Goal: Task Accomplishment & Management: Use online tool/utility

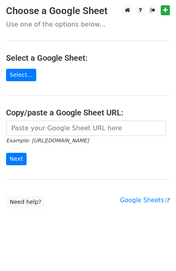
scroll to position [2, 0]
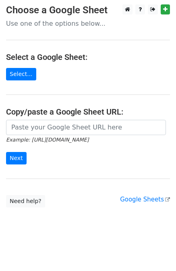
click at [39, 119] on main "Choose a Google Sheet Use one of the options below... Select a Google Sheet: Se…" at bounding box center [88, 105] width 176 height 203
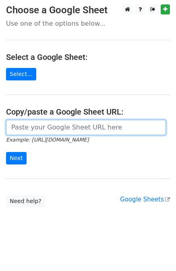
click at [37, 128] on input "url" at bounding box center [86, 127] width 160 height 15
paste input "[URL][DOMAIN_NAME]"
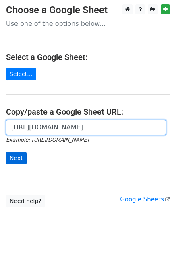
type input "[URL][DOMAIN_NAME]"
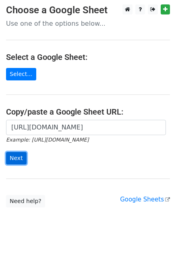
click at [21, 156] on input "Next" at bounding box center [16, 158] width 21 height 12
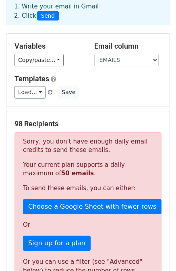
scroll to position [40, 0]
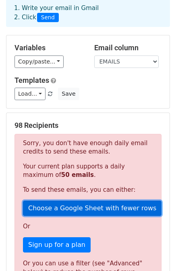
click at [73, 210] on link "Choose a Google Sheet with fewer rows" at bounding box center [92, 208] width 138 height 15
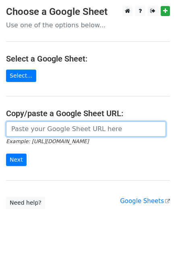
click at [76, 135] on input "url" at bounding box center [86, 128] width 160 height 15
paste input "https://docs.google.com/spreadsheets/d/1dV8vPDaw1w-eto0iTQ2xPMcXZ6g38tCpzmRgsyT…"
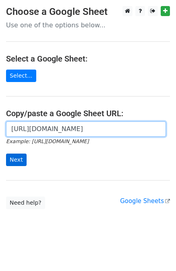
type input "https://docs.google.com/spreadsheets/d/1dV8vPDaw1w-eto0iTQ2xPMcXZ6g38tCpzmRgsyT…"
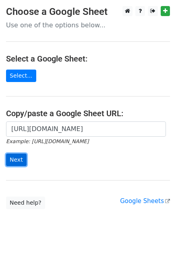
scroll to position [0, 0]
click at [14, 158] on input "Next" at bounding box center [16, 160] width 21 height 12
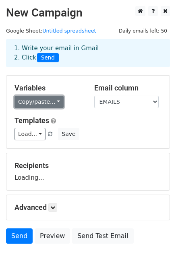
click at [51, 107] on link "Copy/paste..." at bounding box center [38, 102] width 49 height 12
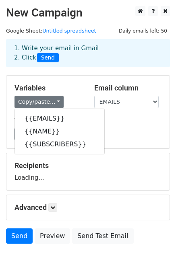
click at [116, 131] on div "Load... No templates saved Save" at bounding box center [87, 134] width 159 height 12
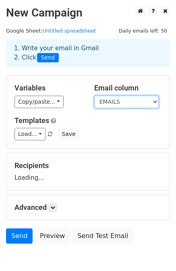
click at [109, 101] on select "EMAILS NAME SUBSCRIBERS" at bounding box center [126, 102] width 64 height 12
click at [86, 133] on div "Load... No templates saved Save" at bounding box center [87, 134] width 159 height 12
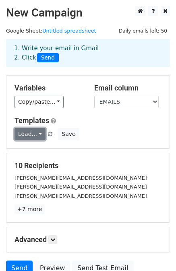
click at [33, 140] on link "Load..." at bounding box center [29, 134] width 31 height 12
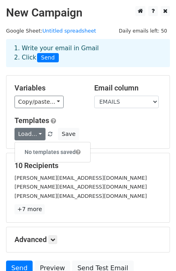
click at [93, 132] on div "Load... No templates saved Save" at bounding box center [87, 134] width 159 height 12
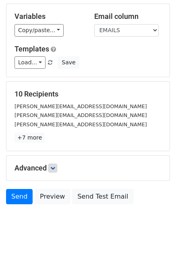
scroll to position [72, 0]
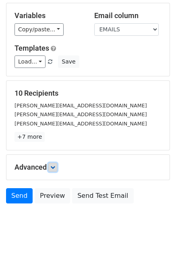
click at [52, 167] on icon at bounding box center [52, 167] width 5 height 5
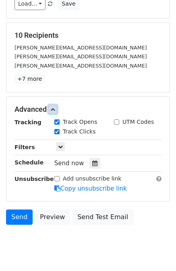
scroll to position [150, 0]
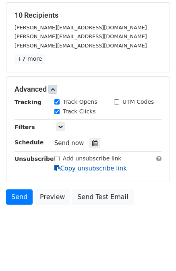
click at [76, 169] on link "Copy unsubscribe link" at bounding box center [90, 168] width 72 height 7
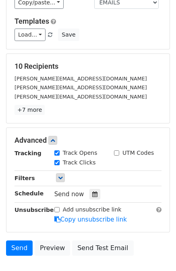
scroll to position [0, 0]
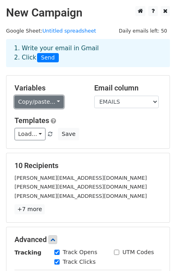
click at [41, 105] on link "Copy/paste..." at bounding box center [38, 102] width 49 height 12
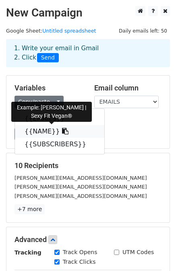
click at [39, 132] on link "{{NAME}}" at bounding box center [59, 131] width 89 height 13
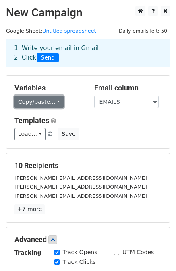
click at [46, 100] on link "Copy/paste..." at bounding box center [38, 102] width 49 height 12
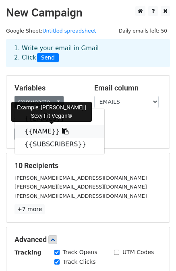
click at [45, 134] on link "{{NAME}}" at bounding box center [59, 131] width 89 height 13
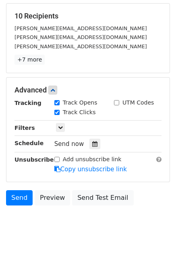
scroll to position [150, 0]
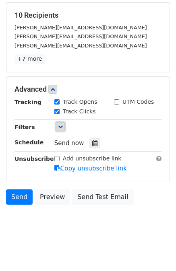
click at [58, 126] on icon at bounding box center [60, 126] width 5 height 5
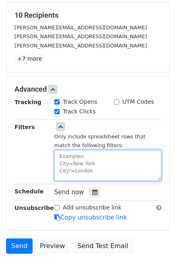
click at [86, 154] on textarea at bounding box center [107, 165] width 107 height 31
type textarea "t"
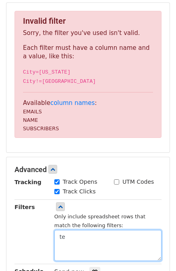
type textarea "t"
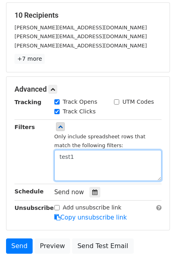
type textarea "test10"
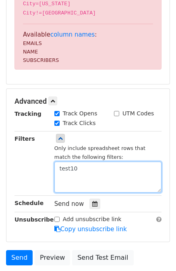
scroll to position [231, 0]
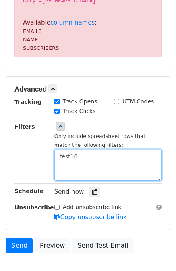
drag, startPoint x: 86, startPoint y: 153, endPoint x: 32, endPoint y: 163, distance: 54.4
click at [32, 163] on div "Filters Only include spreadsheet rows that match the following filters: test10" at bounding box center [87, 151] width 159 height 58
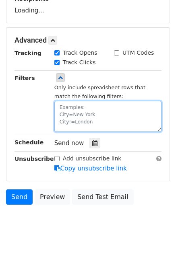
scroll to position [200, 0]
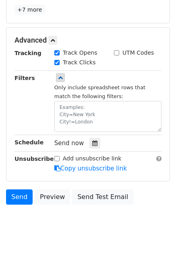
click at [77, 140] on span "Send now" at bounding box center [69, 143] width 30 height 7
click at [90, 133] on div "Tracking Track Opens UTM Codes Track Clicks Filters Only include spreadsheet ro…" at bounding box center [87, 111] width 147 height 124
click at [92, 140] on icon at bounding box center [94, 143] width 5 height 6
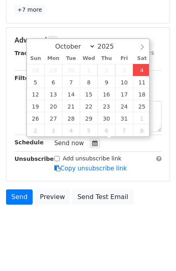
type input "2025-10-04 18:55"
type input "06"
type input "55"
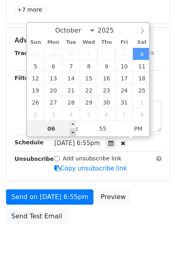
click at [73, 134] on span at bounding box center [73, 133] width 6 height 8
type input "06"
click at [70, 129] on span at bounding box center [73, 133] width 6 height 8
type input "2025-10-04 19:55"
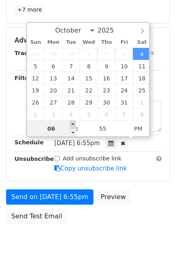
type input "07"
click at [70, 122] on span at bounding box center [73, 125] width 6 height 8
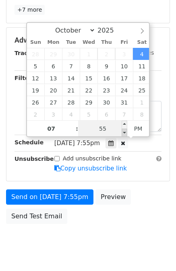
type input "2025-10-04 19:50"
type input "50"
click at [123, 131] on span at bounding box center [124, 133] width 6 height 8
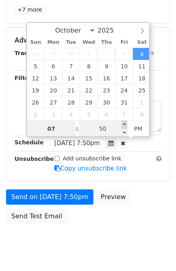
type input "2025-11-07 19:50"
select select "10"
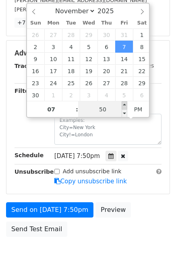
type input "2025-11-07 19:55"
type input "55"
click at [123, 105] on span at bounding box center [124, 105] width 6 height 8
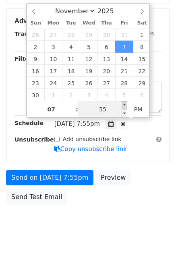
type input "2025-11-07 20:00"
type input "08"
type input "00"
click at [123, 107] on span at bounding box center [124, 105] width 6 height 8
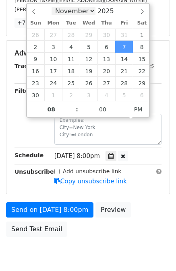
click at [72, 13] on select "October November December" at bounding box center [73, 11] width 44 height 8
select select "9"
click at [56, 7] on select "October November December" at bounding box center [73, 11] width 44 height 8
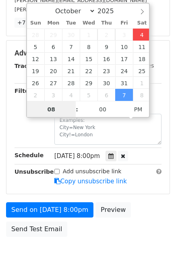
type input "2025-10-04 20:00"
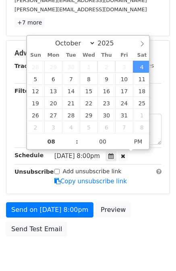
click at [110, 239] on div "Send on Oct 4 at 8:00pm Preview Send Test Email" at bounding box center [88, 221] width 176 height 39
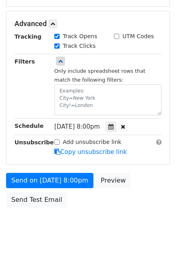
scroll to position [219, 0]
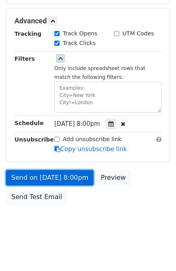
click at [51, 176] on link "Send on Oct 4 at 8:00pm" at bounding box center [49, 177] width 87 height 15
